Goal: Transaction & Acquisition: Book appointment/travel/reservation

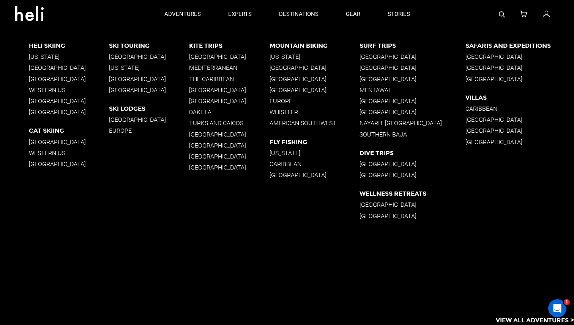
click at [204, 101] on p "[GEOGRAPHIC_DATA]" at bounding box center [229, 100] width 80 height 7
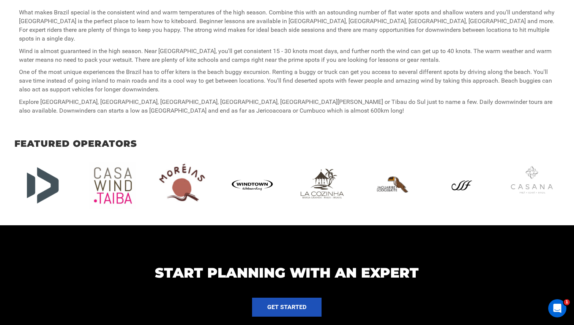
scroll to position [560, 0]
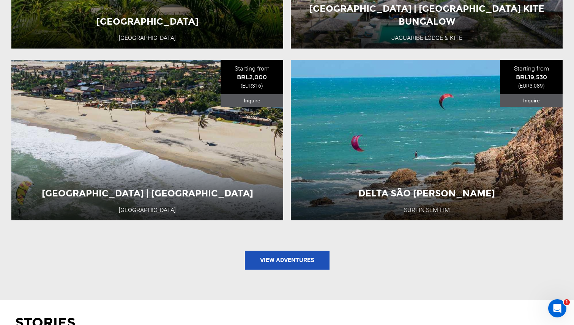
scroll to position [1057, 0]
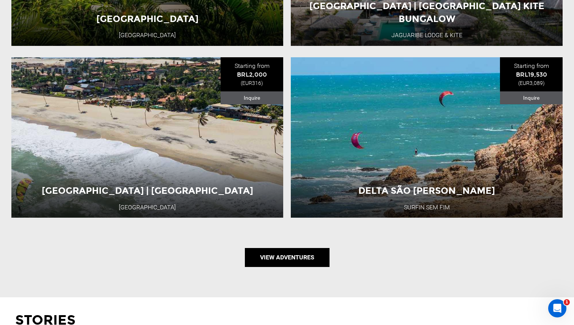
click at [288, 248] on link "View Adventures" at bounding box center [287, 257] width 85 height 19
type input "Kite"
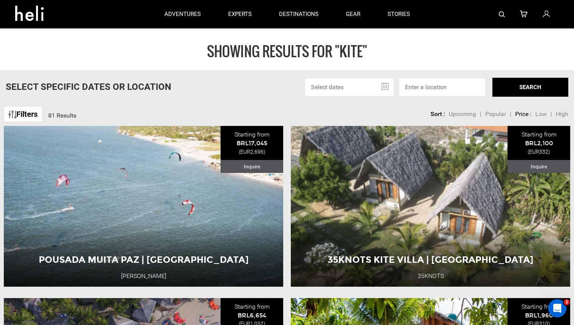
click at [43, 17] on icon at bounding box center [32, 11] width 34 height 12
